Goal: Information Seeking & Learning: Learn about a topic

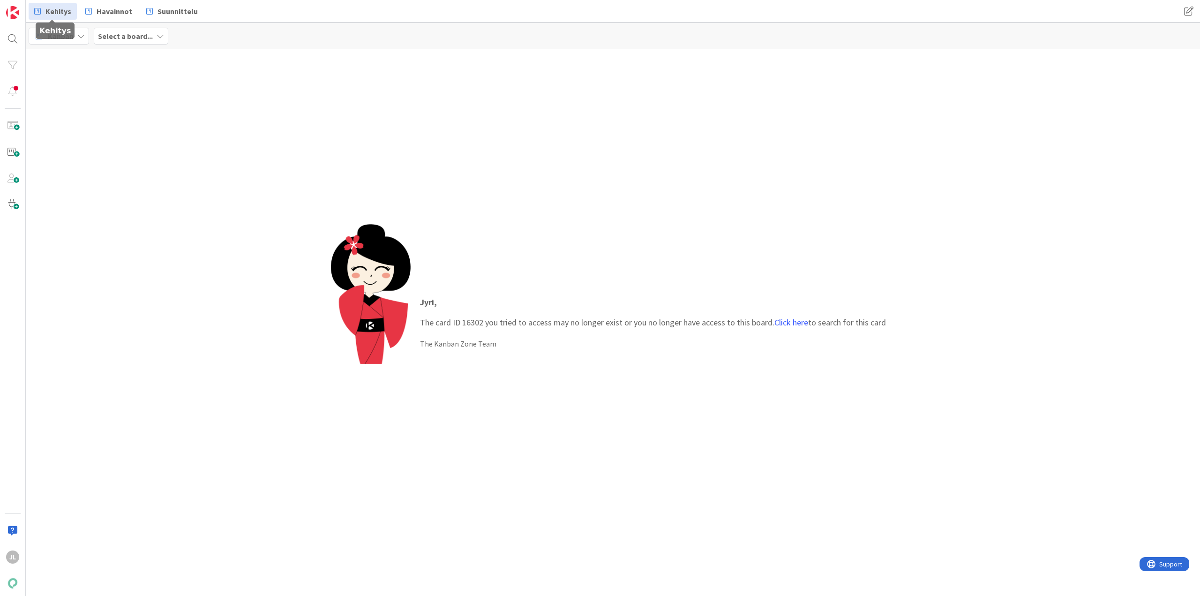
click at [54, 9] on span "Kehitys" at bounding box center [58, 11] width 26 height 11
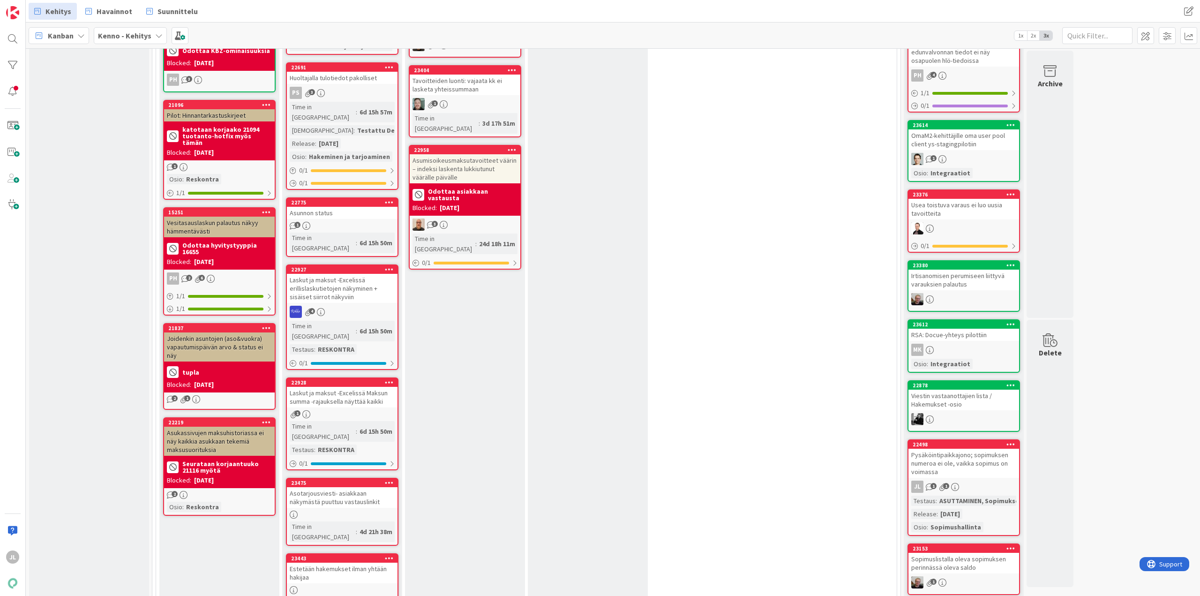
scroll to position [609, 0]
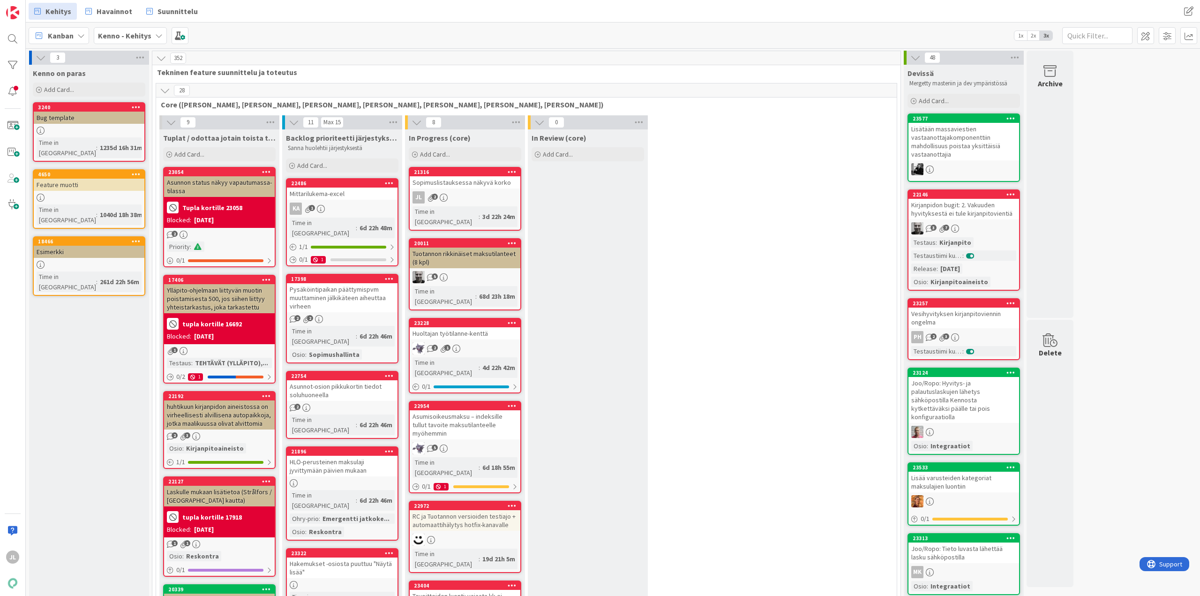
click at [456, 185] on div "Sopimuslistauksessa näkyvä korko" at bounding box center [465, 182] width 111 height 12
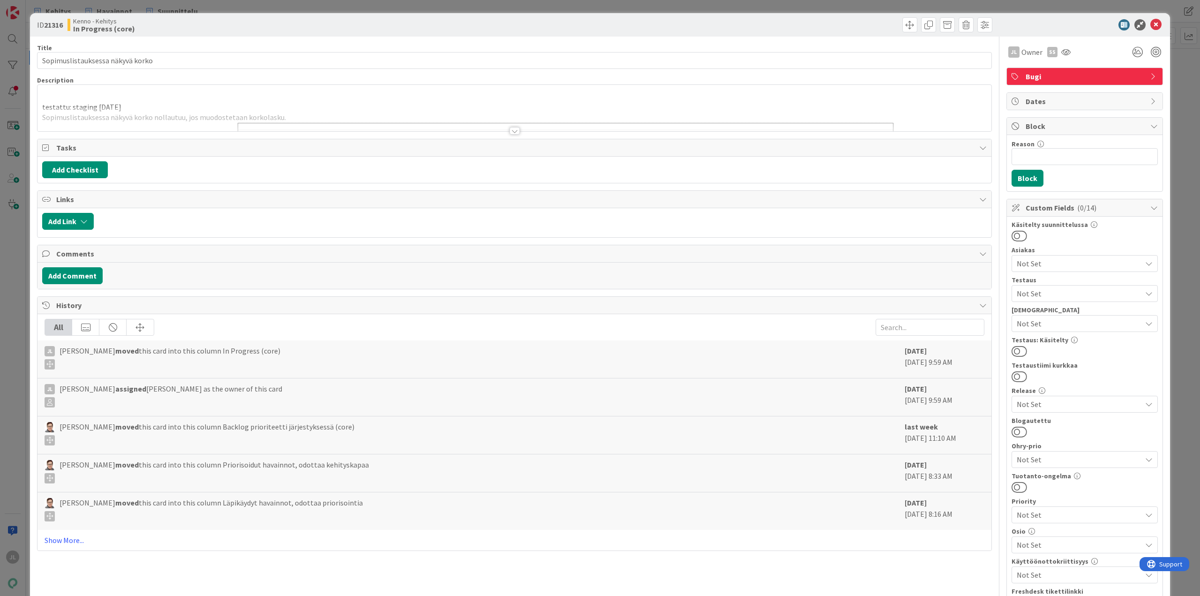
click at [245, 99] on div "testattu: staging [DATE] Sopimuslistauksessa näkyvä korko nollautuu, [PERSON_NA…" at bounding box center [514, 108] width 954 height 46
